Goal: Transaction & Acquisition: Purchase product/service

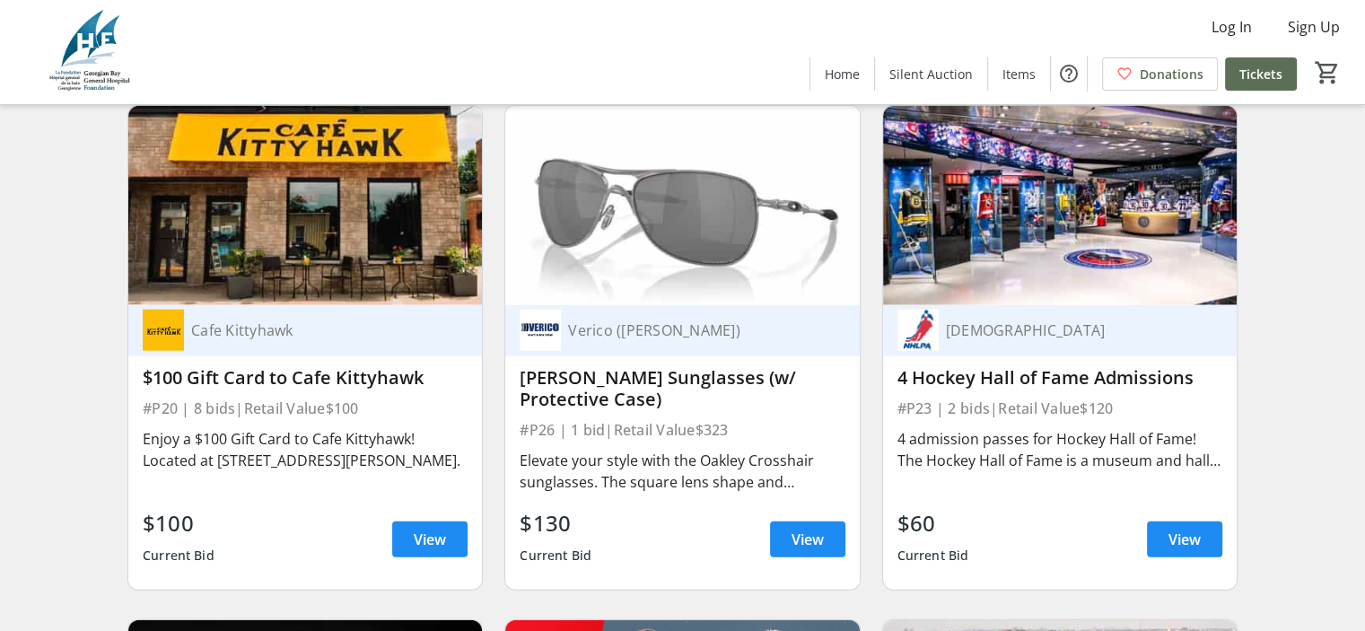
scroll to position [4399, 0]
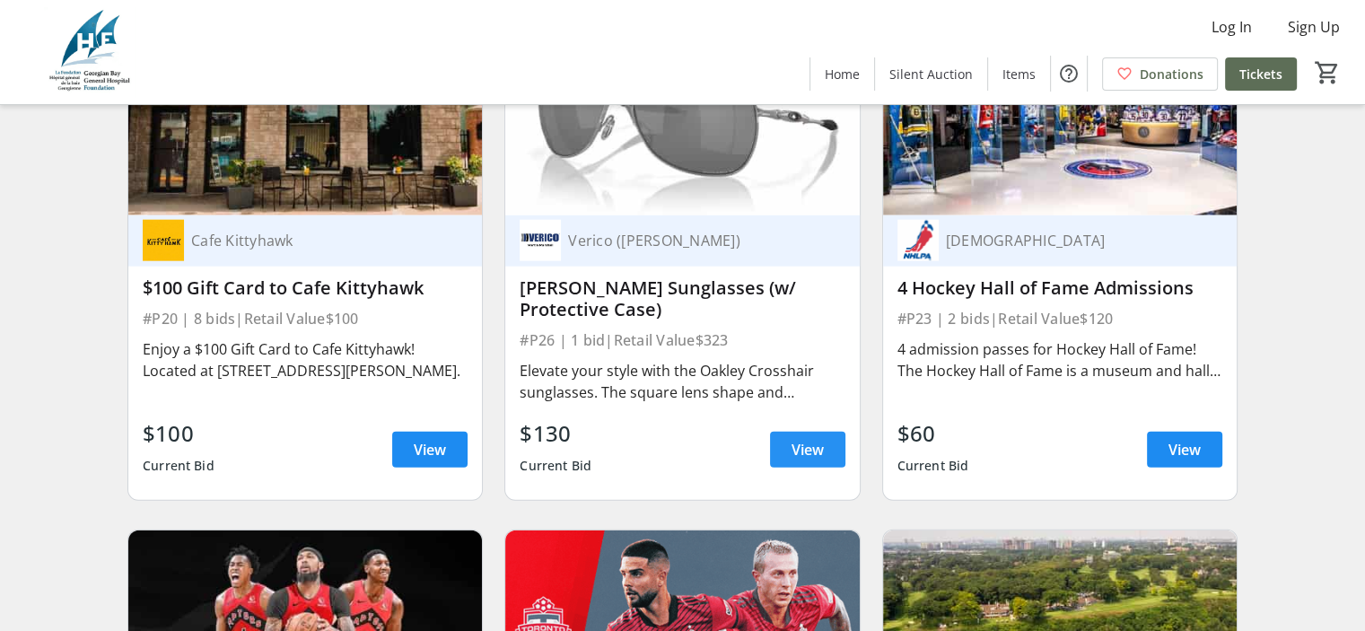
click at [796, 461] on span "View" at bounding box center [808, 450] width 32 height 22
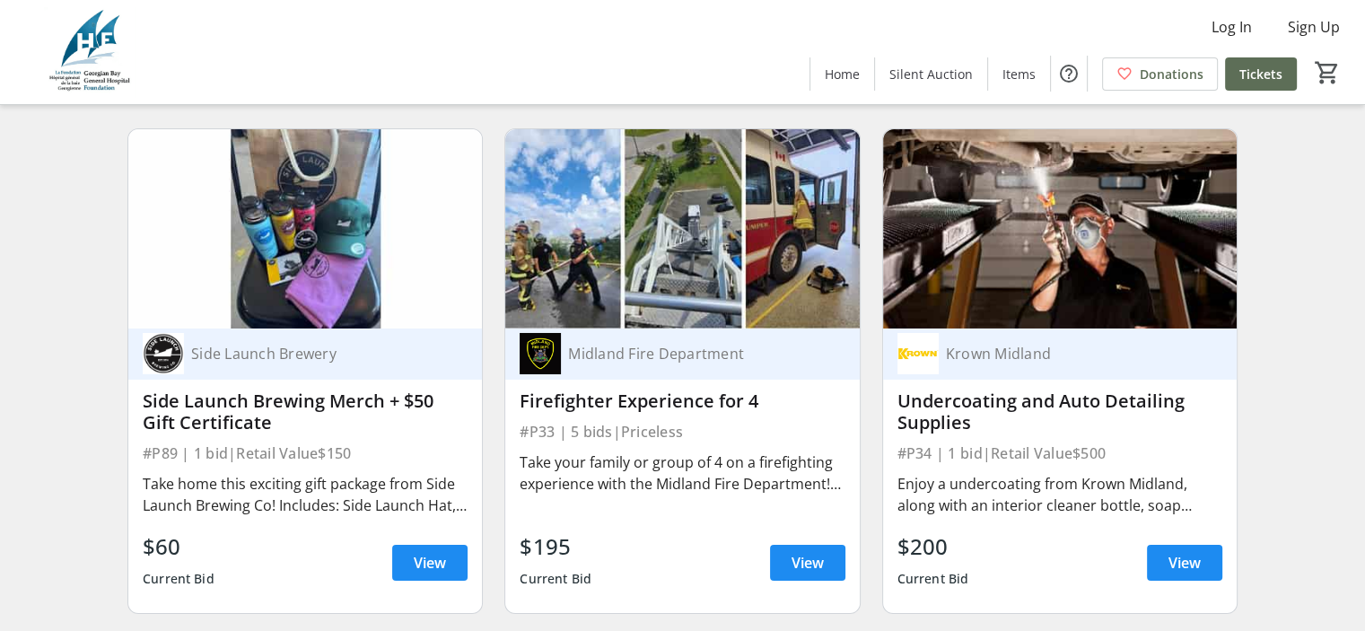
scroll to position [6374, 0]
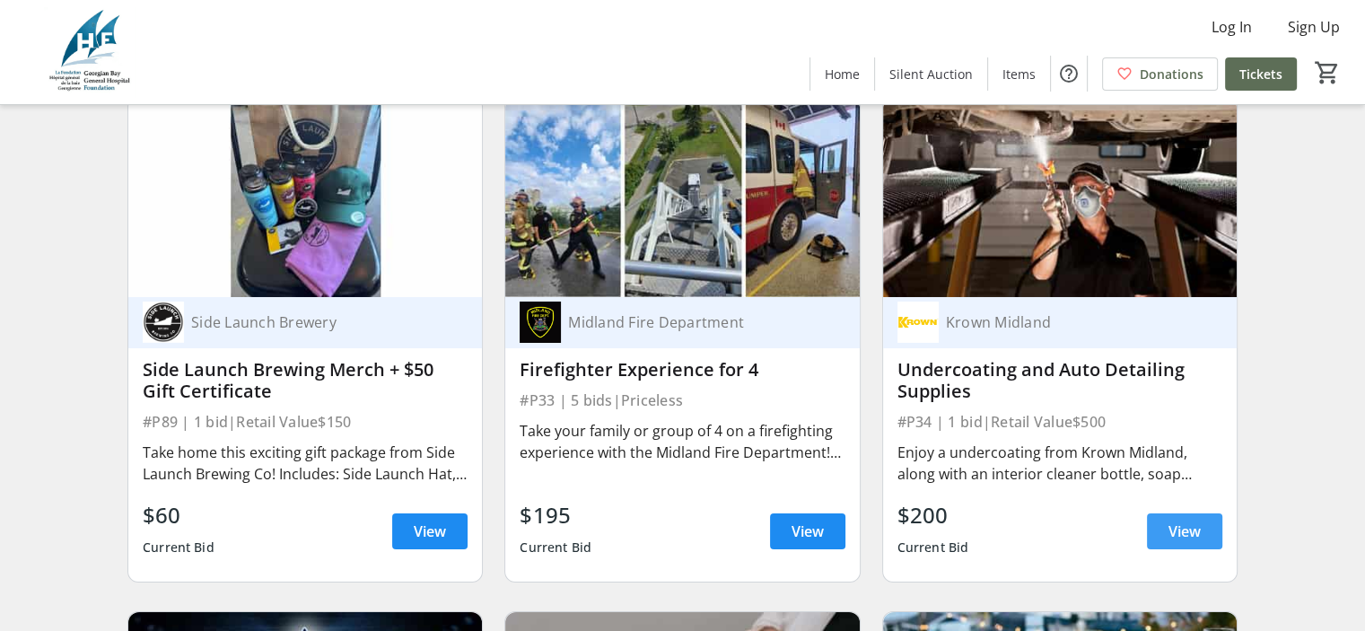
click at [1185, 541] on span "View" at bounding box center [1185, 532] width 32 height 22
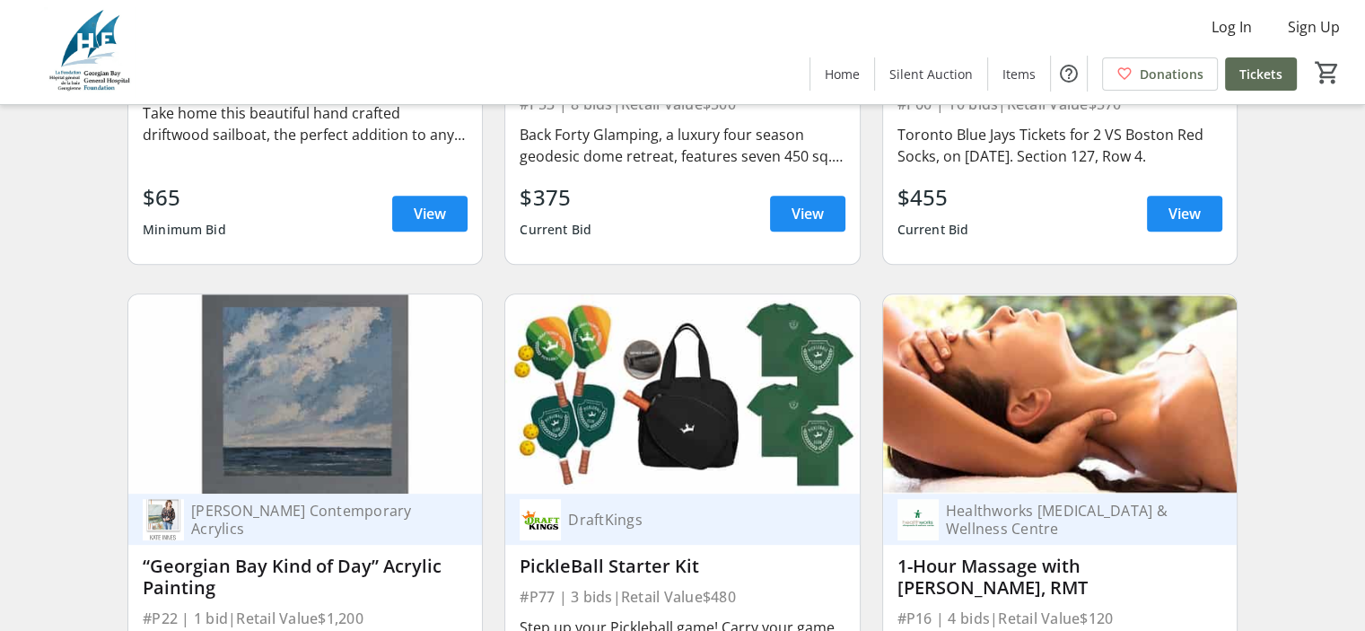
scroll to position [7720, 0]
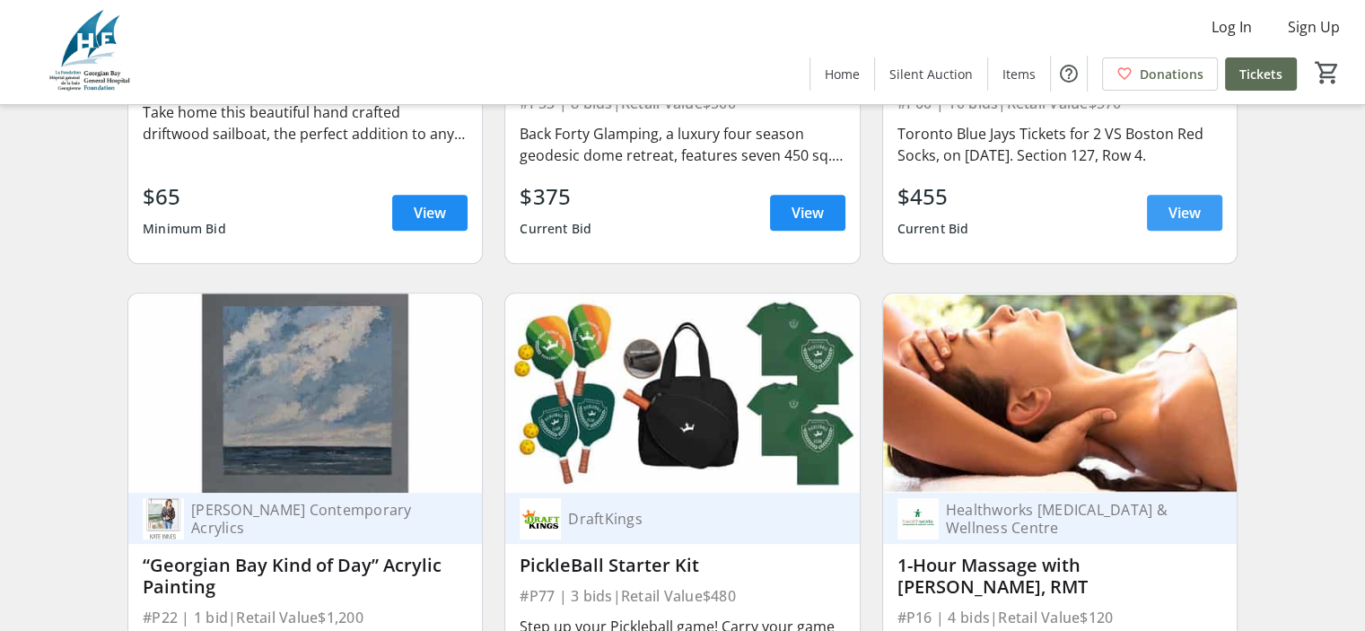
click at [1207, 226] on span at bounding box center [1184, 212] width 75 height 43
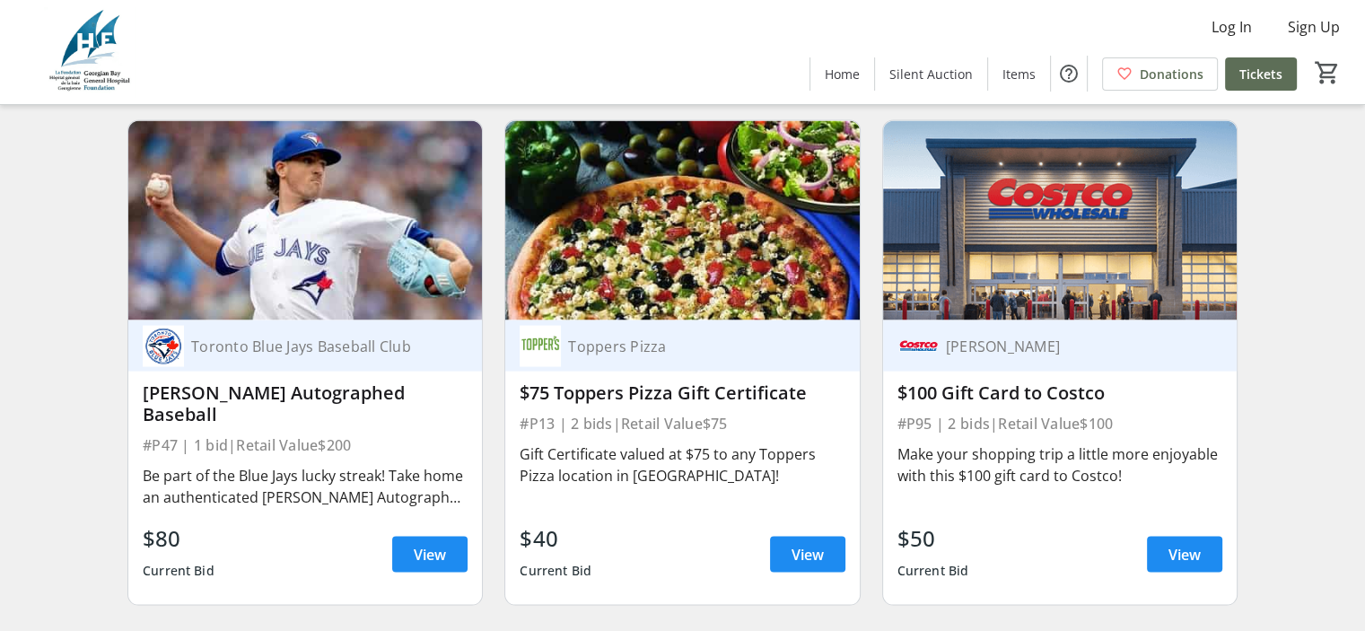
scroll to position [10503, 0]
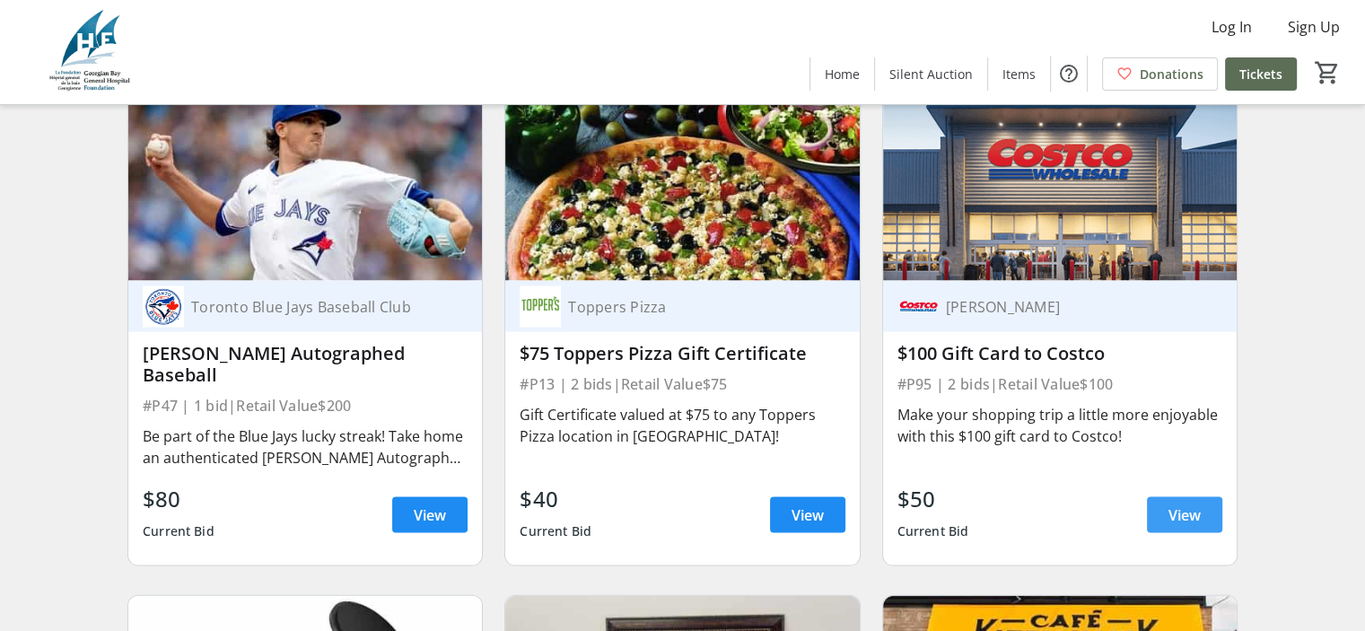
click at [1206, 521] on span at bounding box center [1184, 515] width 75 height 43
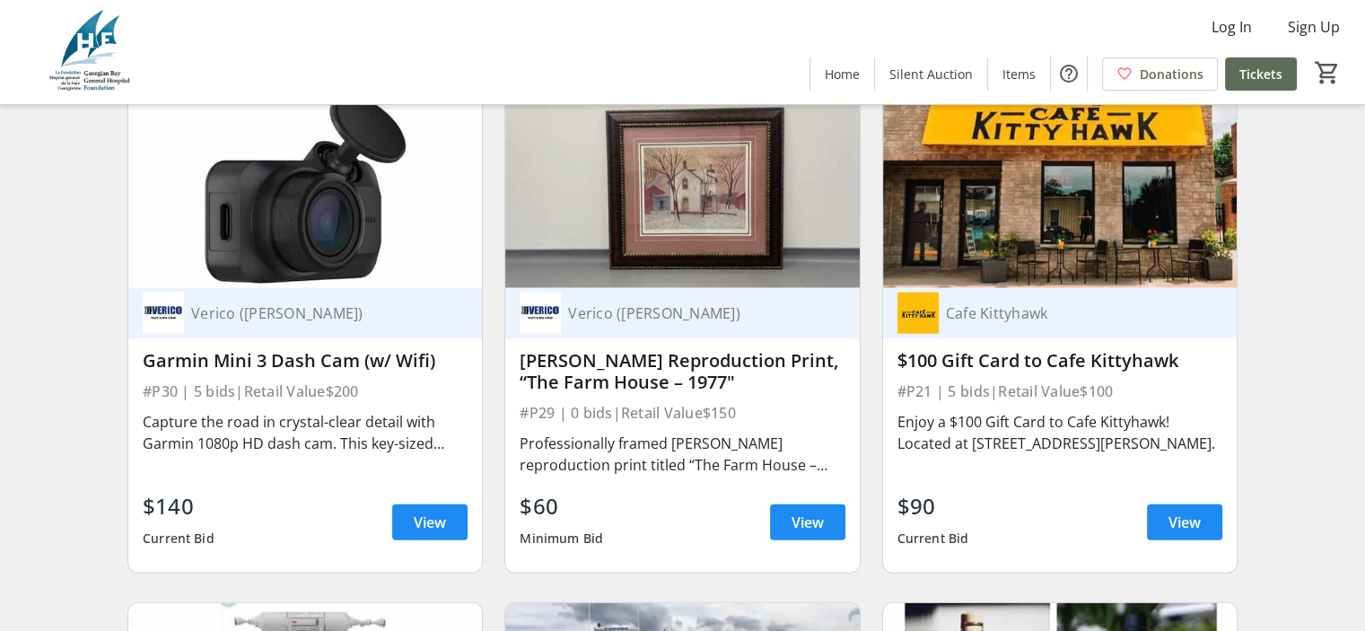
scroll to position [11042, 0]
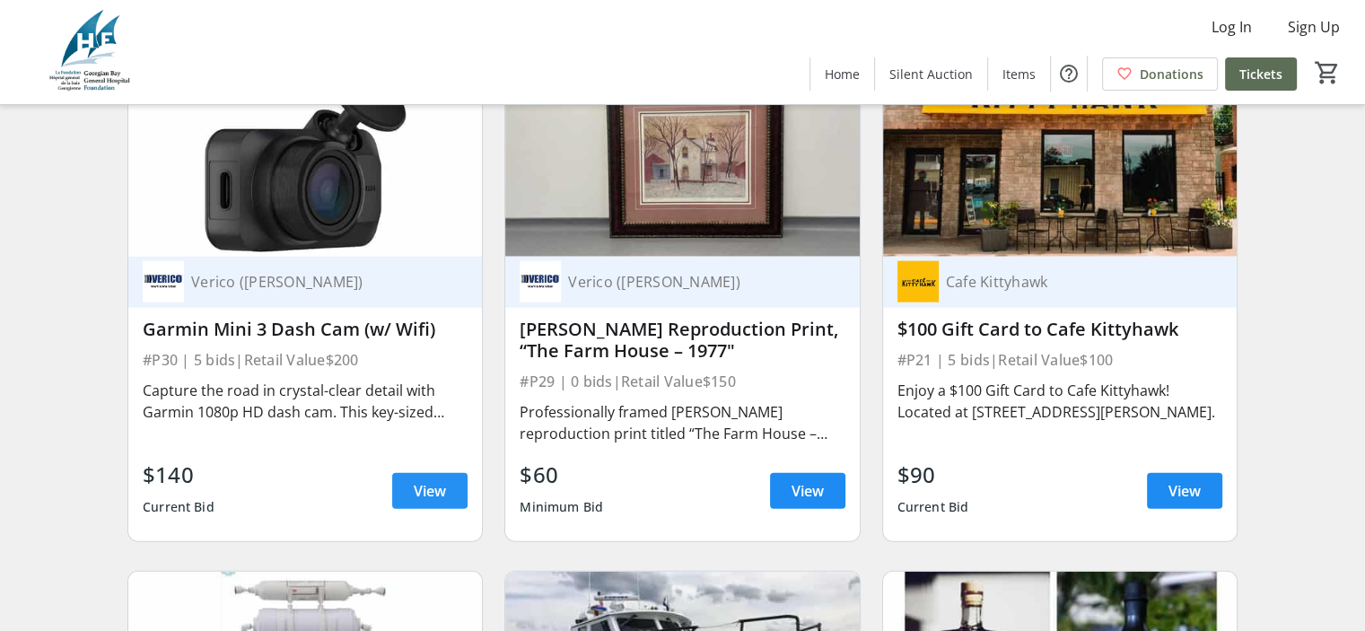
click at [405, 500] on span at bounding box center [429, 491] width 75 height 43
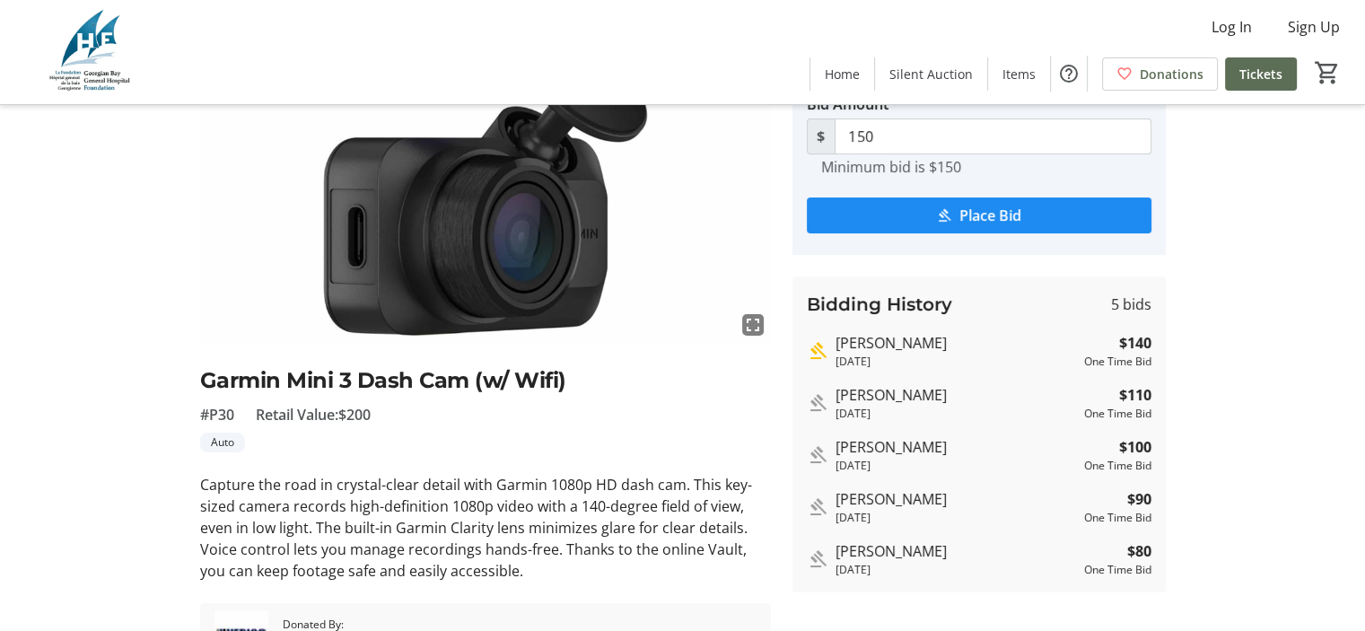
scroll to position [180, 0]
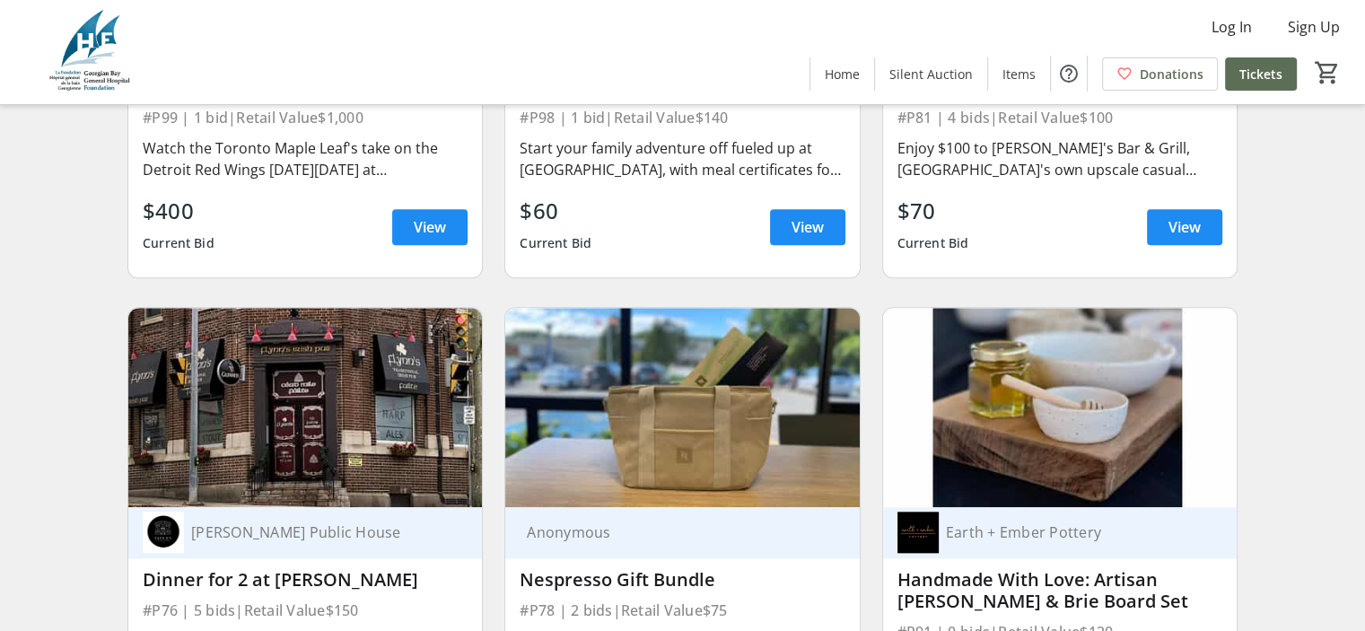
scroll to position [15261, 0]
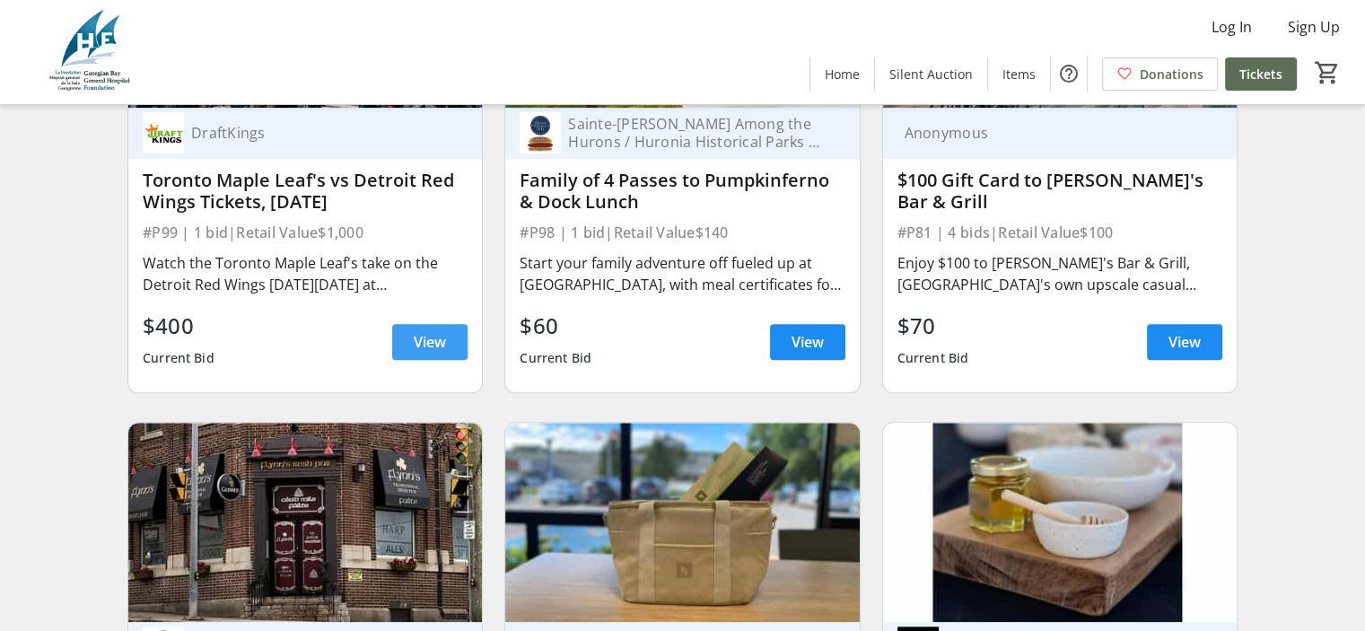
click at [407, 336] on span at bounding box center [429, 341] width 75 height 43
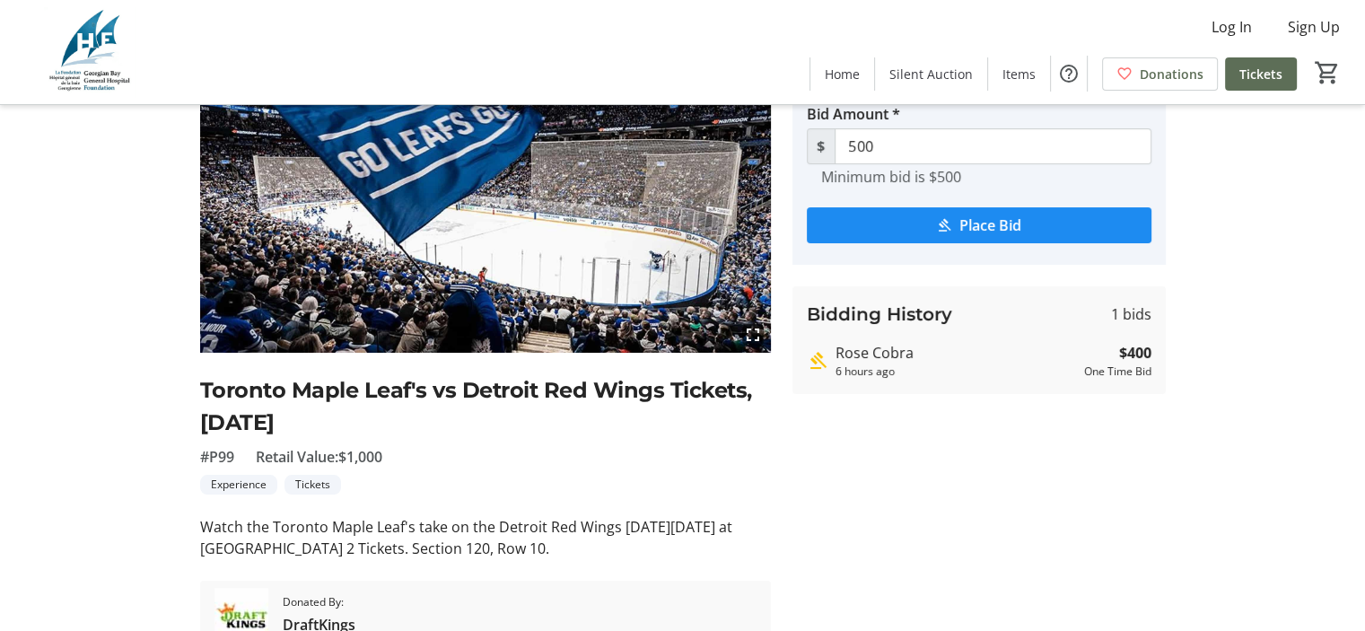
scroll to position [180, 0]
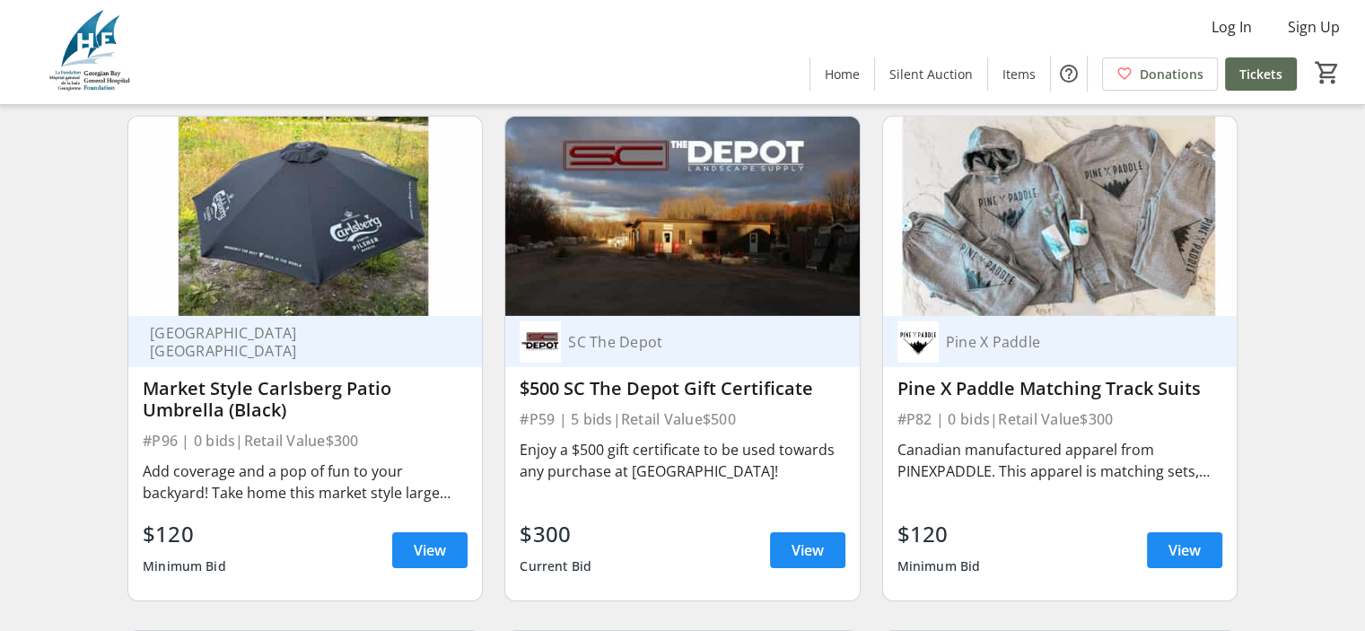
scroll to position [12496, 0]
